Goal: Information Seeking & Learning: Learn about a topic

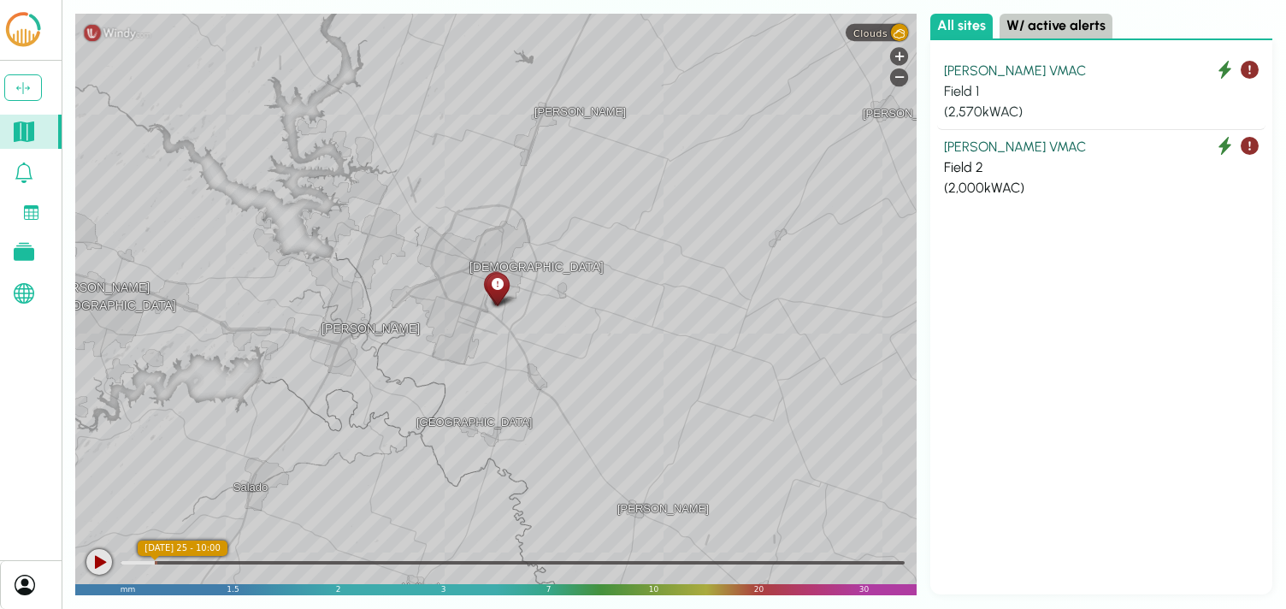
click at [1054, 68] on div "[PERSON_NAME] VMAC" at bounding box center [1101, 71] width 315 height 21
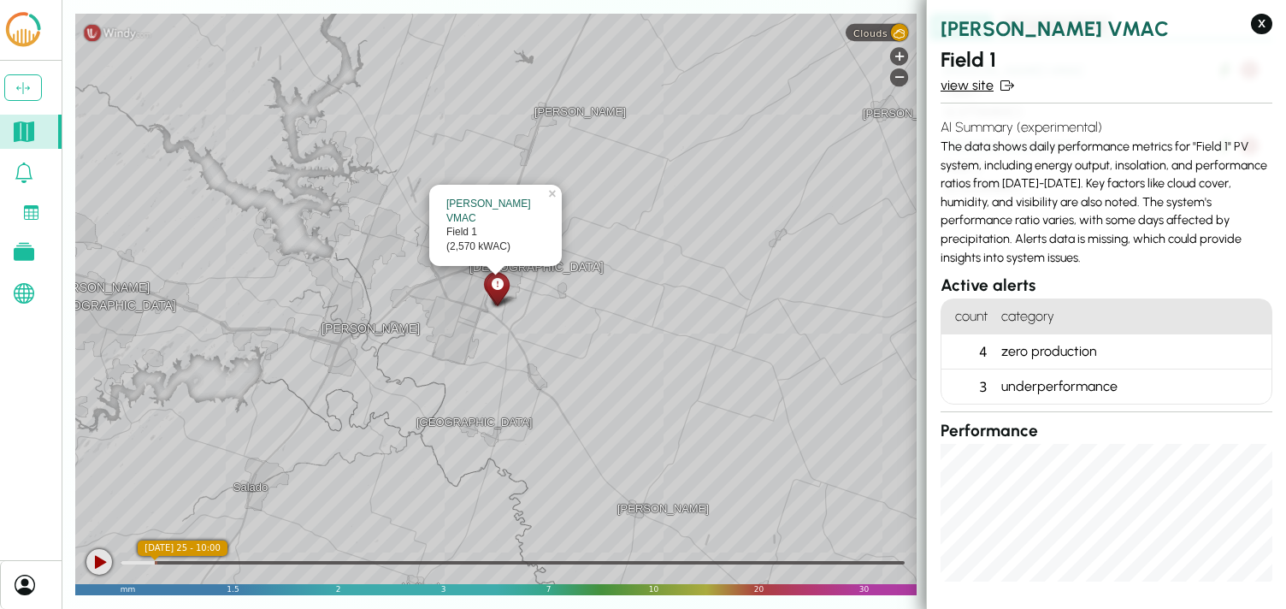
click at [979, 88] on link "view site" at bounding box center [1107, 85] width 332 height 21
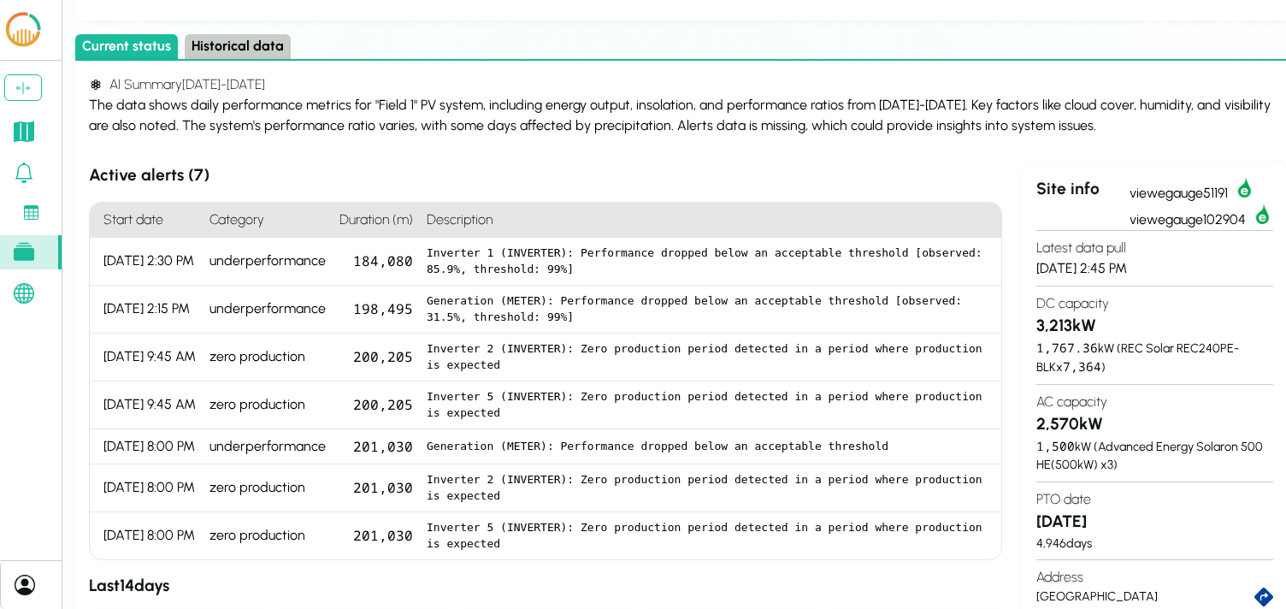
scroll to position [39, 0]
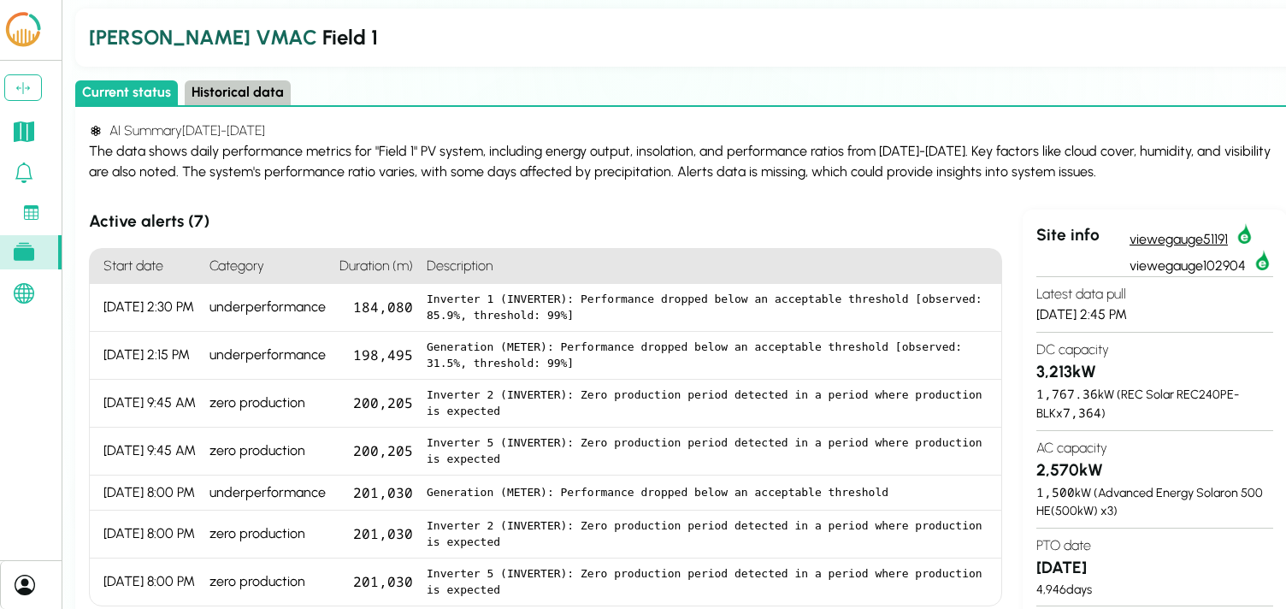
click at [1186, 236] on link "view egauge51191" at bounding box center [1202, 236] width 144 height 27
click at [1182, 269] on link "view egauge102904" at bounding box center [1202, 263] width 144 height 27
click at [837, 172] on div "The data shows daily performance metrics for "Field 1" PV system, including ene…" at bounding box center [688, 161] width 1198 height 41
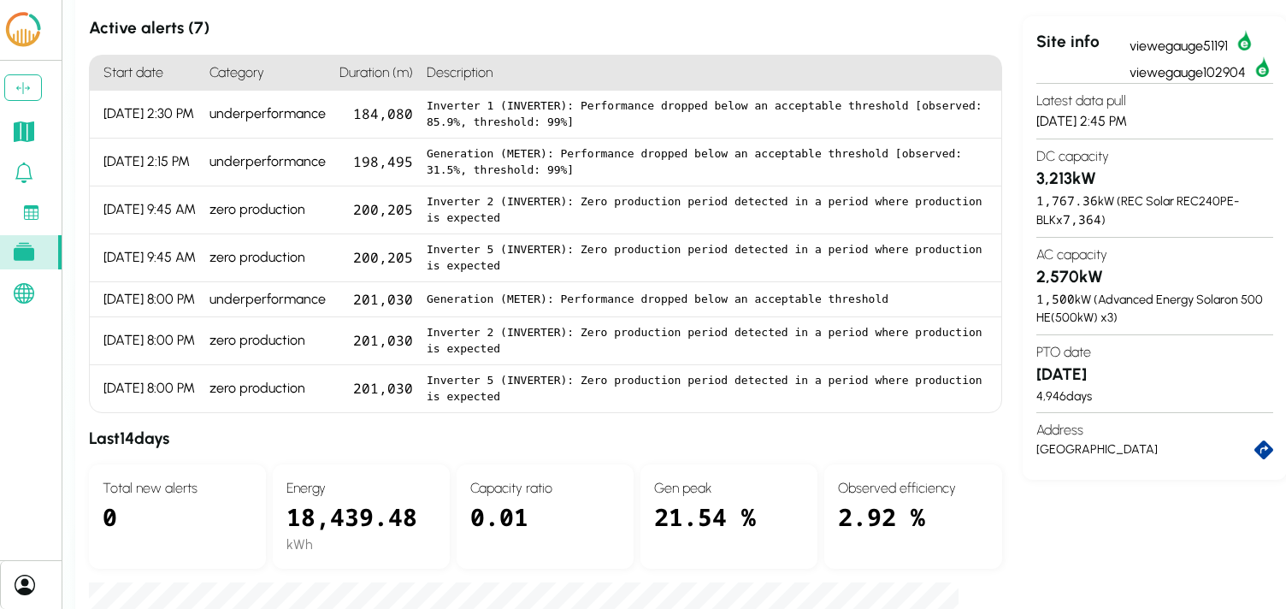
scroll to position [0, 0]
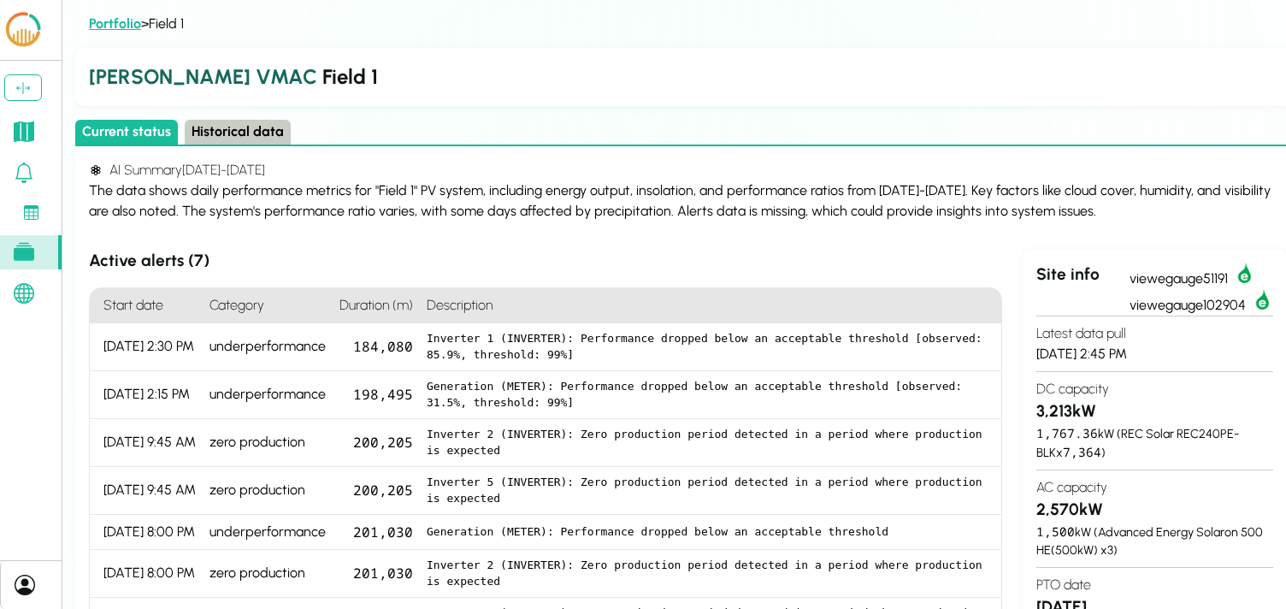
click at [109, 19] on link "Portfolio" at bounding box center [115, 23] width 52 height 16
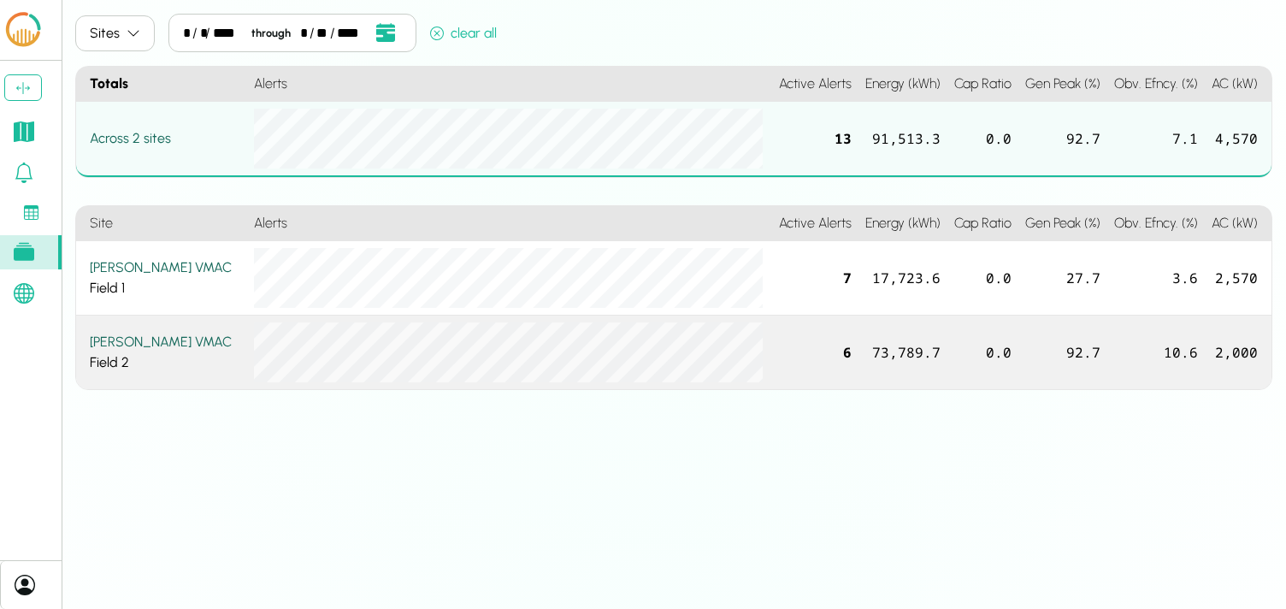
click at [133, 348] on div "[PERSON_NAME] VMAC" at bounding box center [165, 342] width 150 height 21
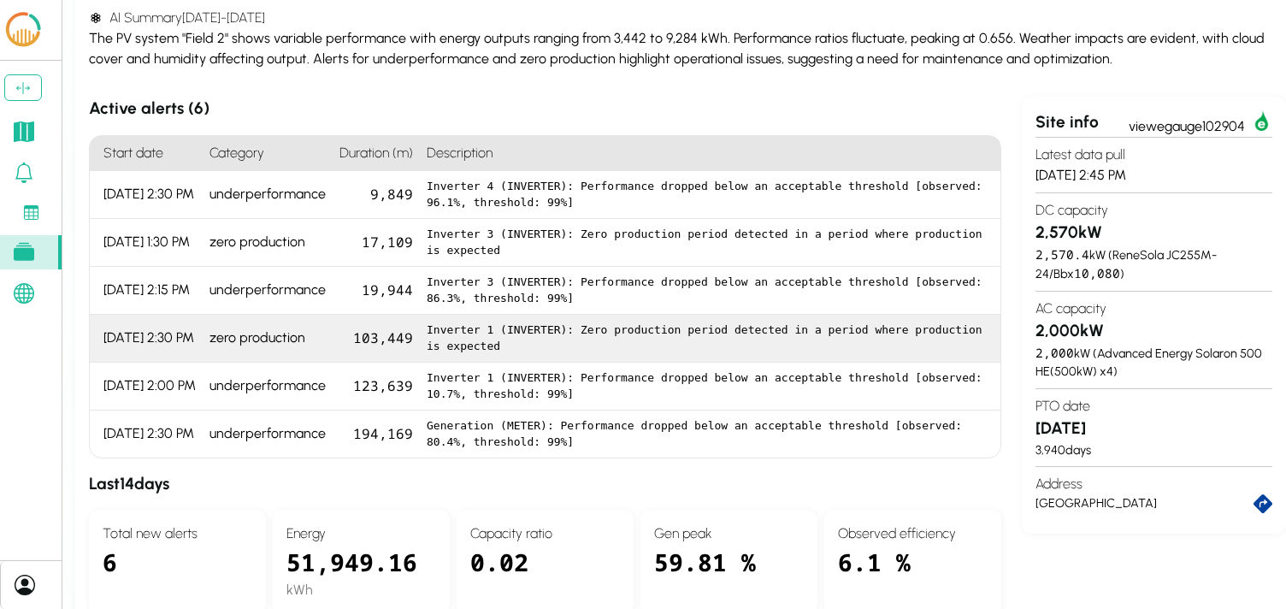
scroll to position [158, 0]
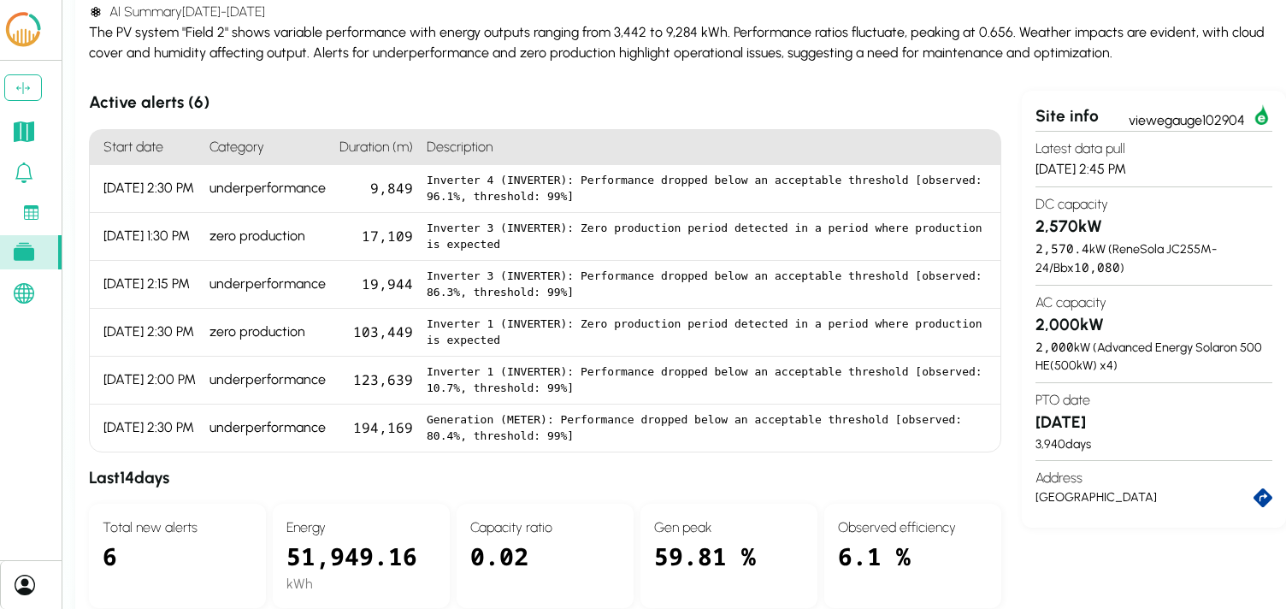
click at [1008, 470] on section "Active alerts ( 6 ) Start date Category Duration (m) Description [DATE] 2:30 PM…" at bounding box center [687, 605] width 1197 height 1028
